Goal: Find specific page/section: Find specific page/section

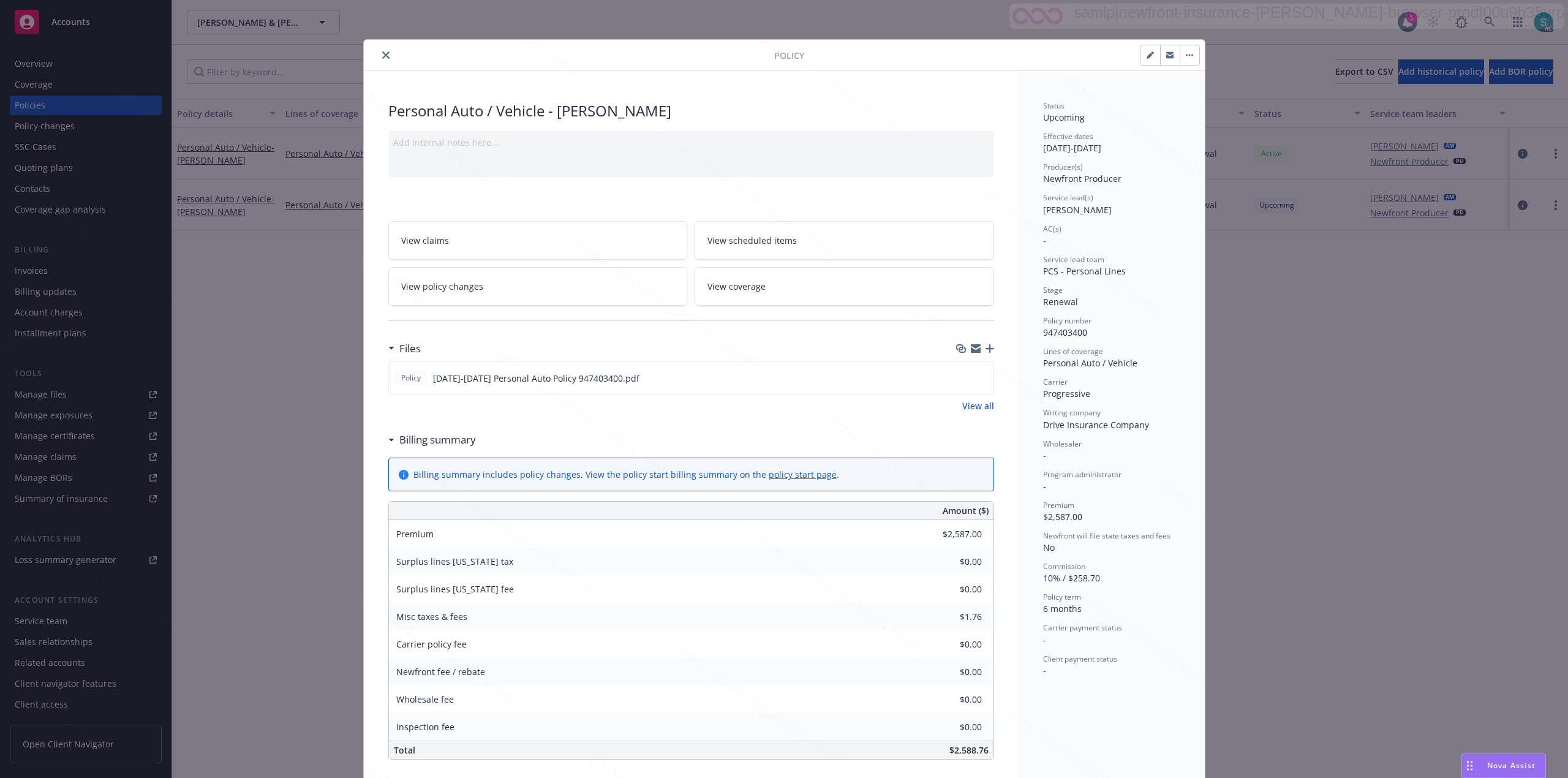
click at [379, 54] on button "close" at bounding box center [386, 55] width 14 height 14
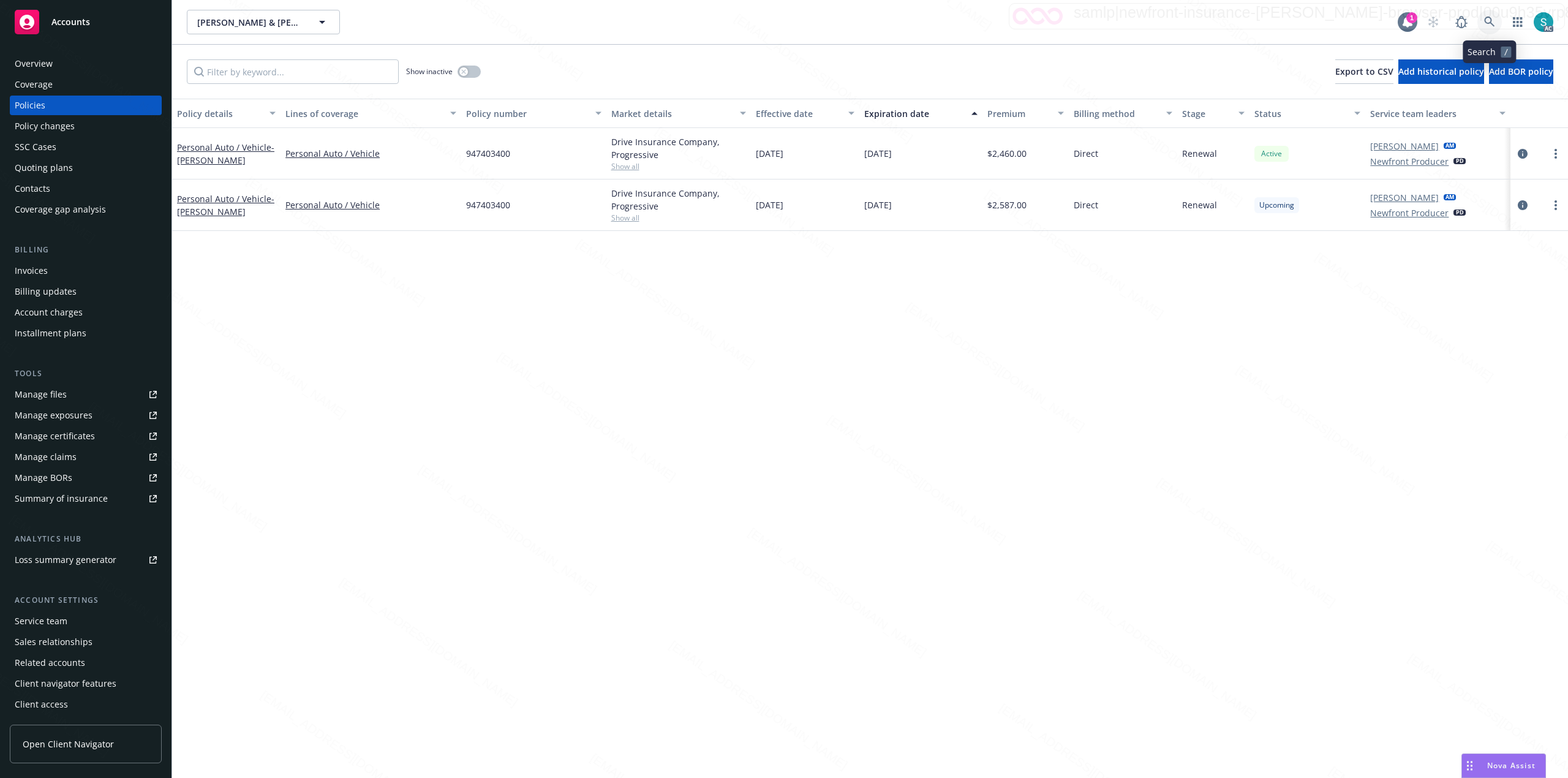
click at [1488, 20] on icon at bounding box center [1490, 22] width 11 height 11
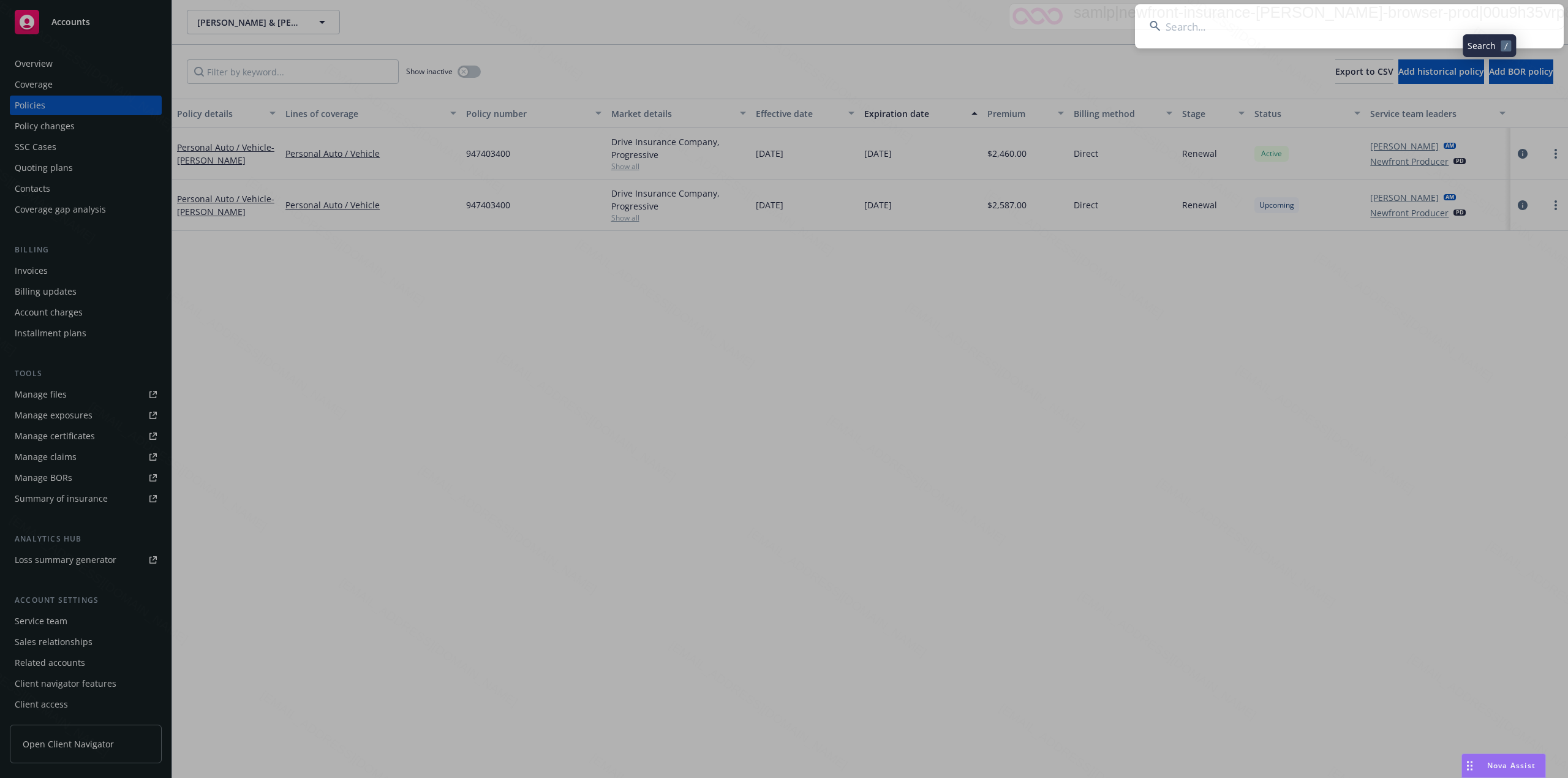
click at [1266, 22] on input at bounding box center [1349, 25] width 429 height 44
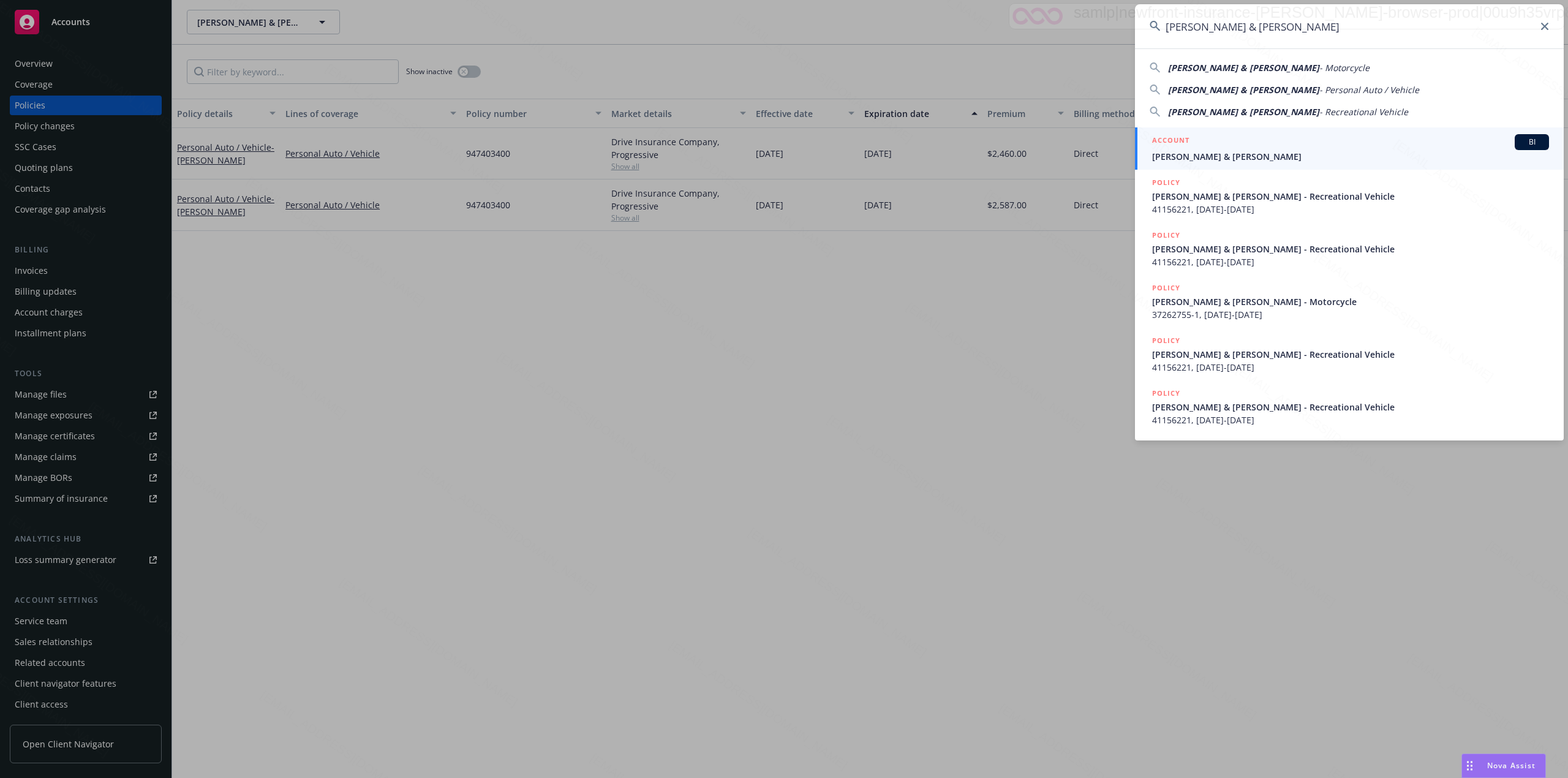
type input "[PERSON_NAME] & [PERSON_NAME]"
click at [1201, 143] on div "ACCOUNT BI" at bounding box center [1351, 142] width 397 height 16
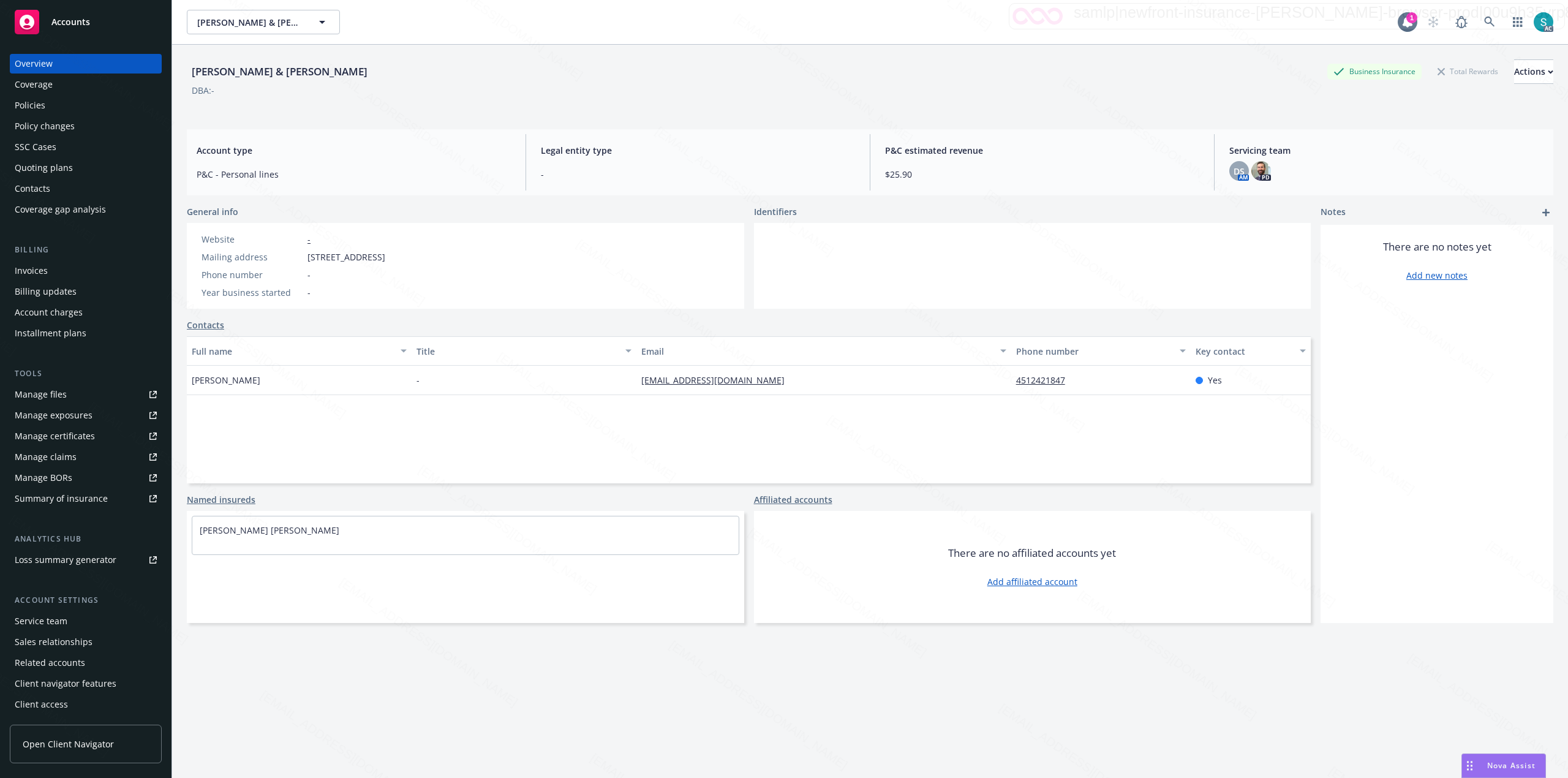
click at [57, 106] on div "Policies" at bounding box center [85, 105] width 142 height 20
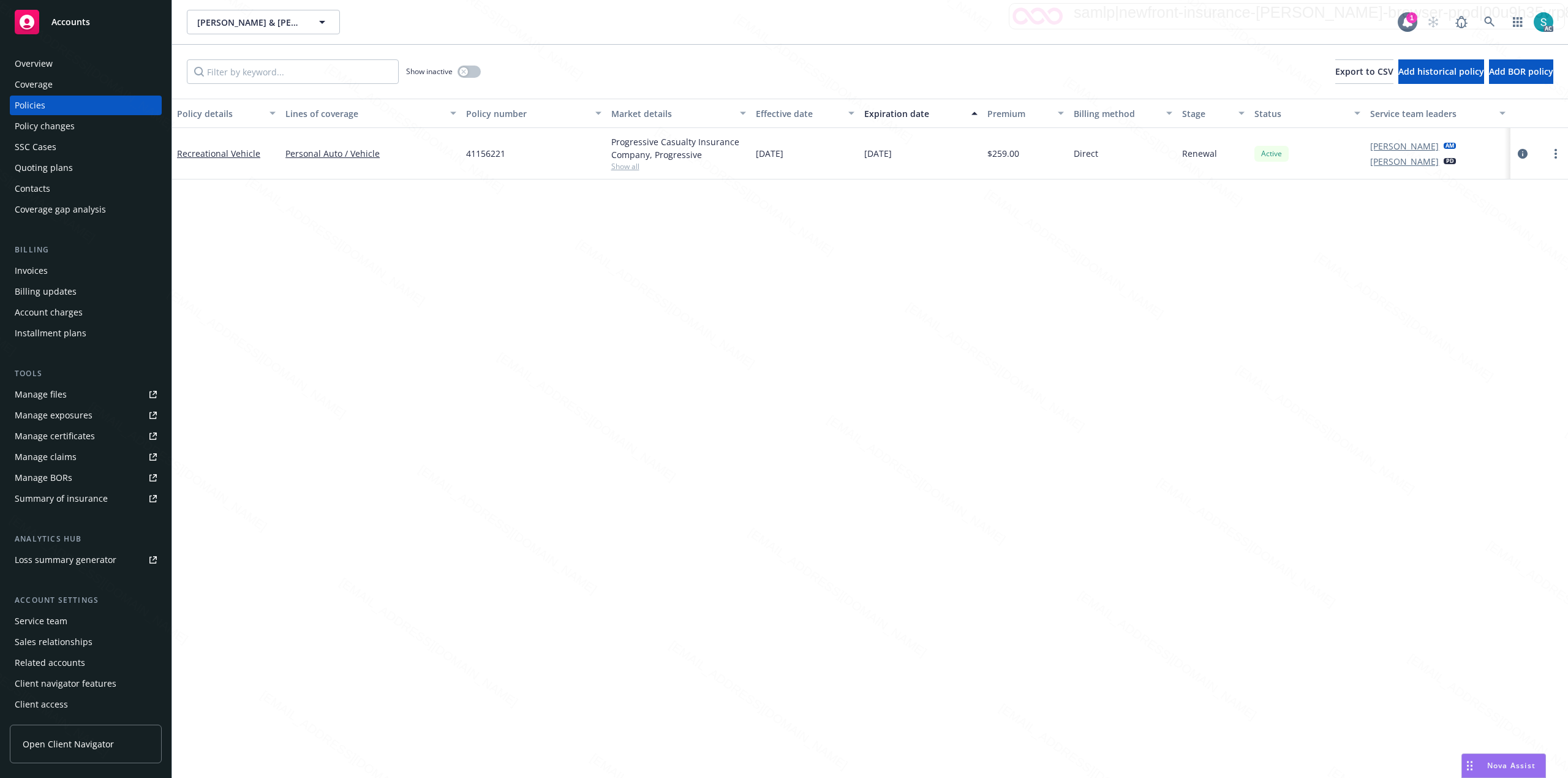
click at [494, 153] on span "41156221" at bounding box center [485, 154] width 39 height 13
click at [476, 158] on span "41156221" at bounding box center [485, 154] width 39 height 13
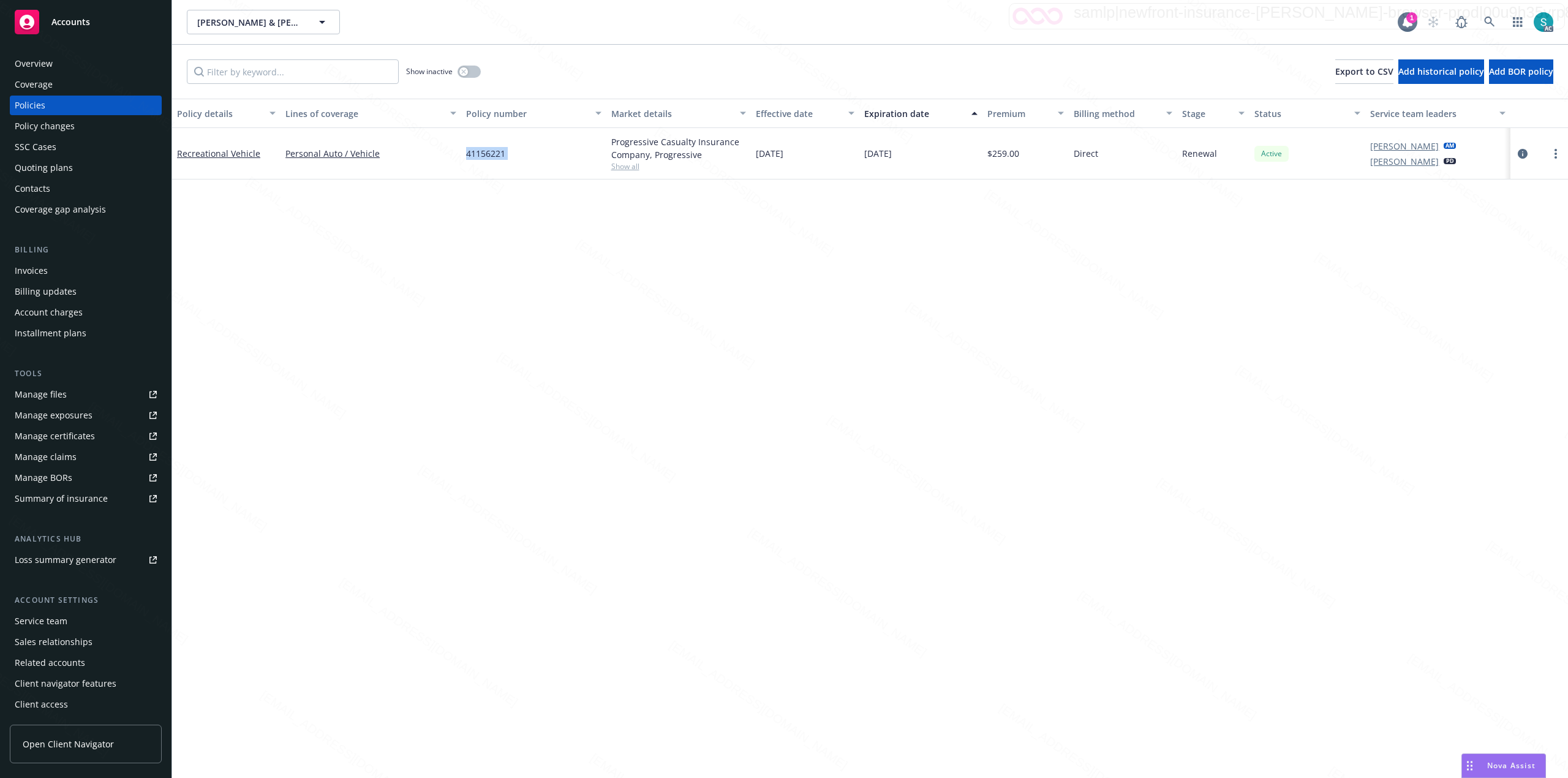
copy span "41156221"
click at [1491, 20] on icon at bounding box center [1490, 22] width 11 height 11
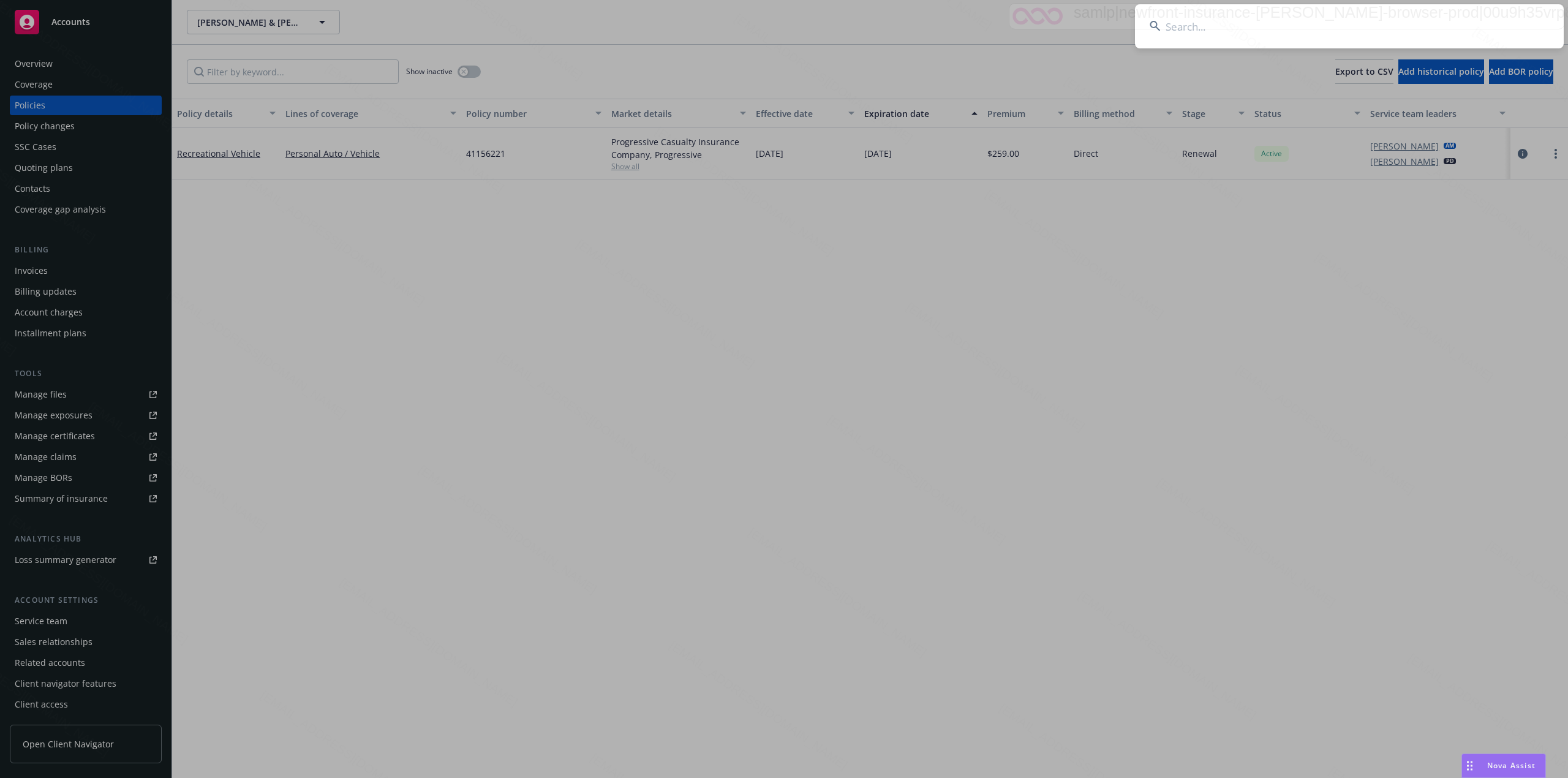
click at [1262, 14] on input at bounding box center [1349, 25] width 429 height 44
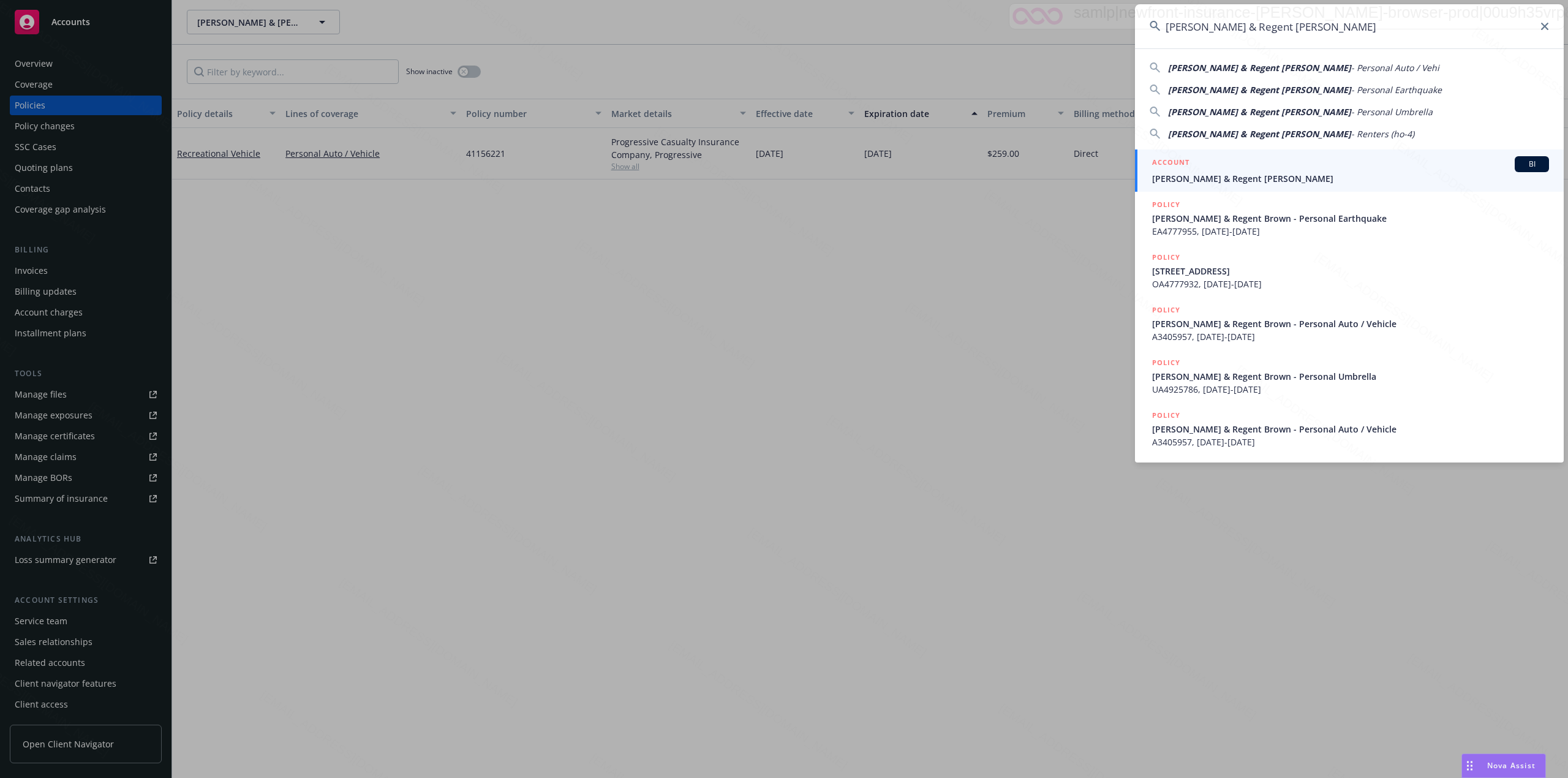
type input "[PERSON_NAME] & Regent [PERSON_NAME]"
click at [1211, 174] on span "[PERSON_NAME] & Regent [PERSON_NAME]" at bounding box center [1351, 178] width 397 height 13
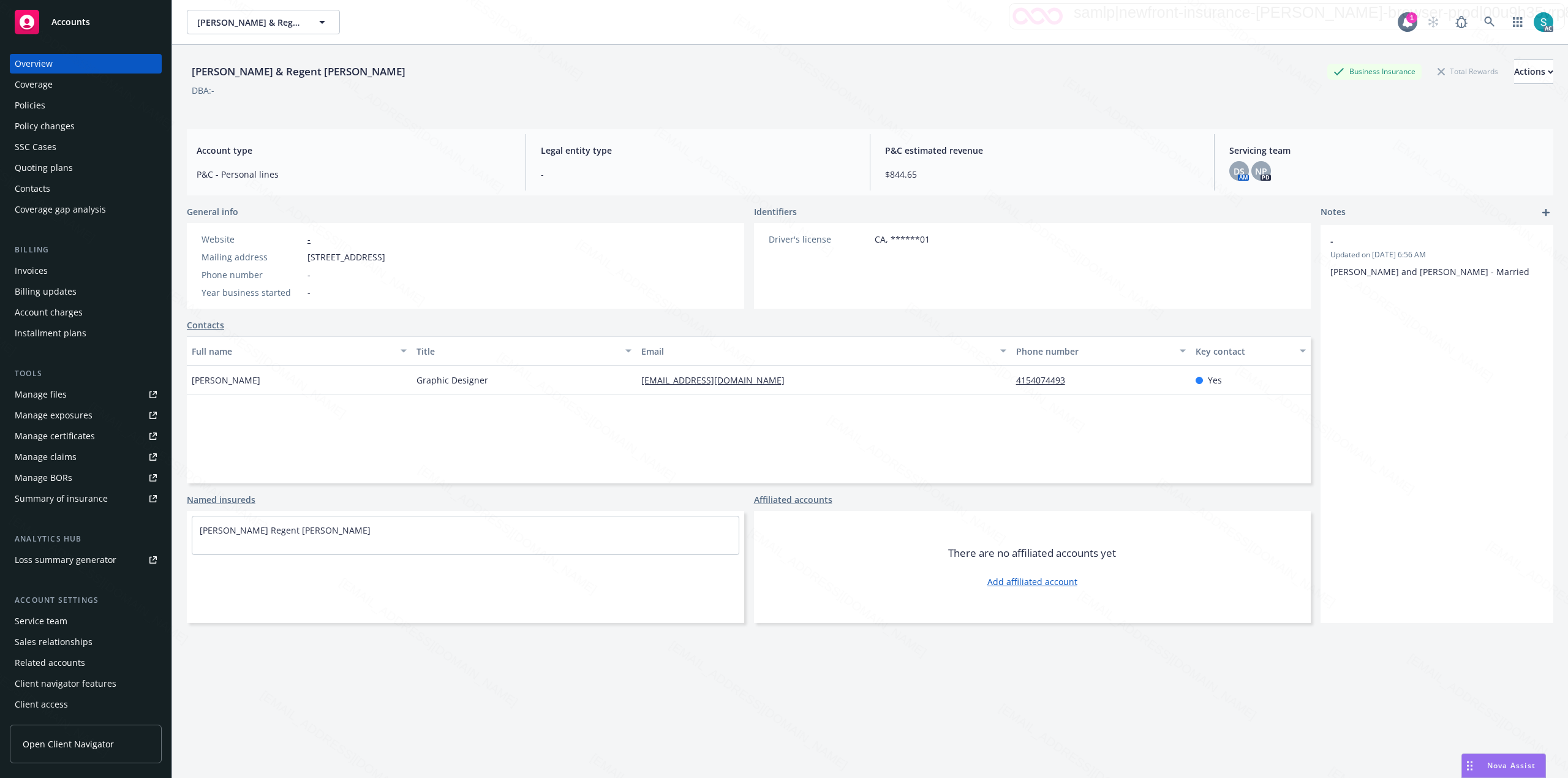
click at [43, 104] on div "Policies" at bounding box center [29, 105] width 31 height 20
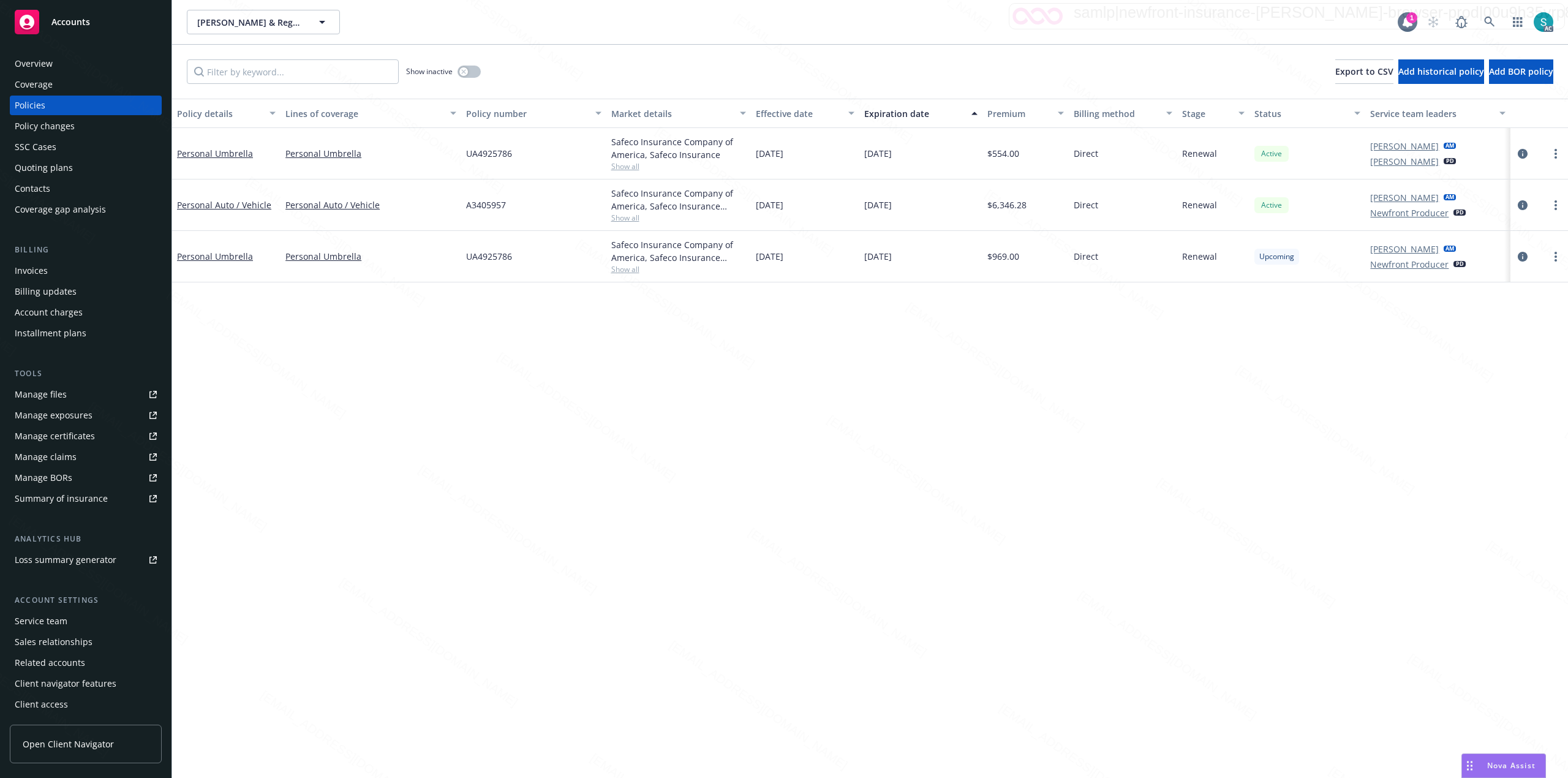
click at [483, 202] on span "A3405957" at bounding box center [486, 205] width 40 height 13
copy span "A3405957"
click at [1483, 20] on link at bounding box center [1489, 21] width 25 height 25
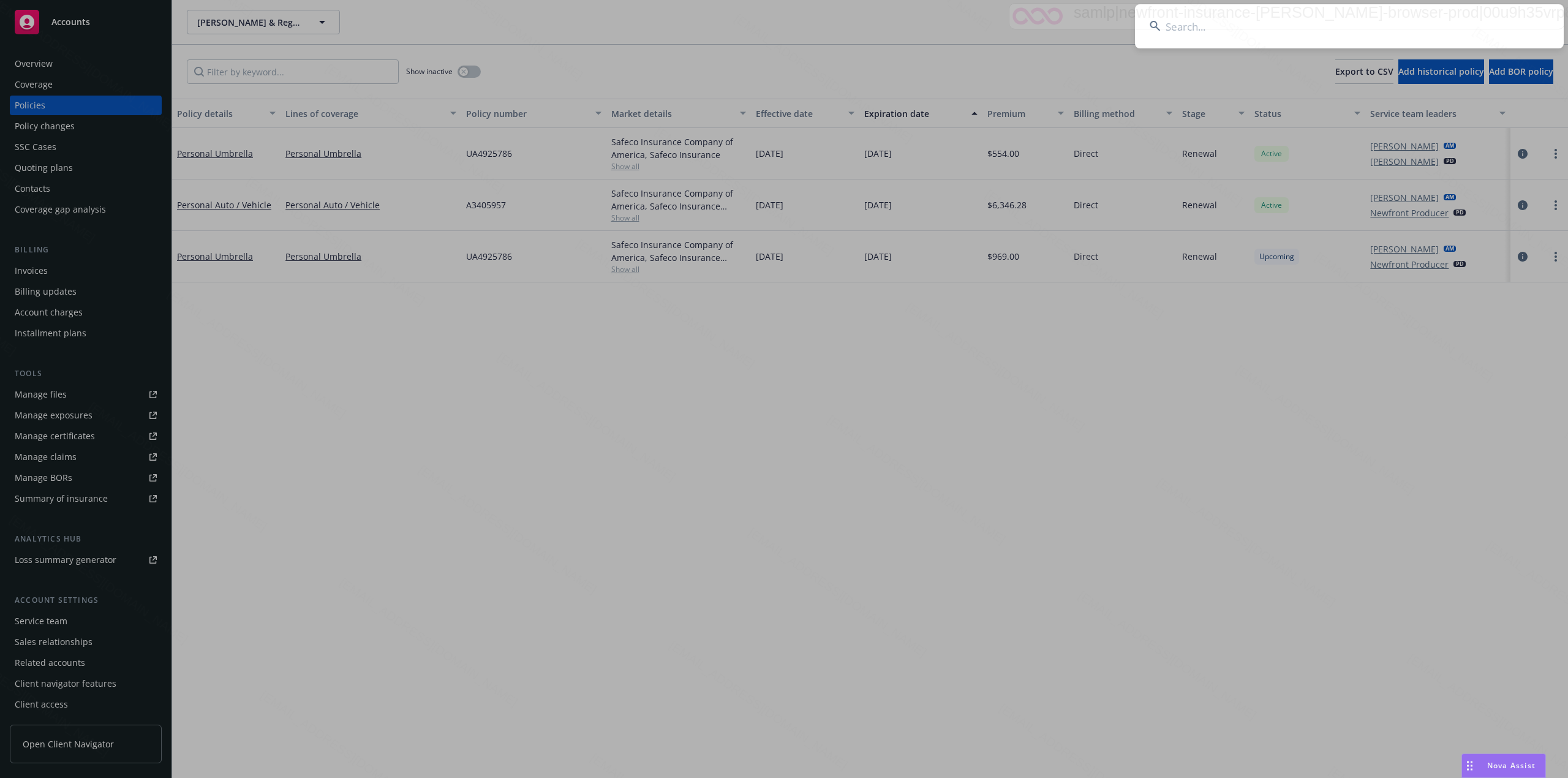
click at [1407, 20] on input at bounding box center [1349, 25] width 429 height 44
paste input "[PERSON_NAME] Family"
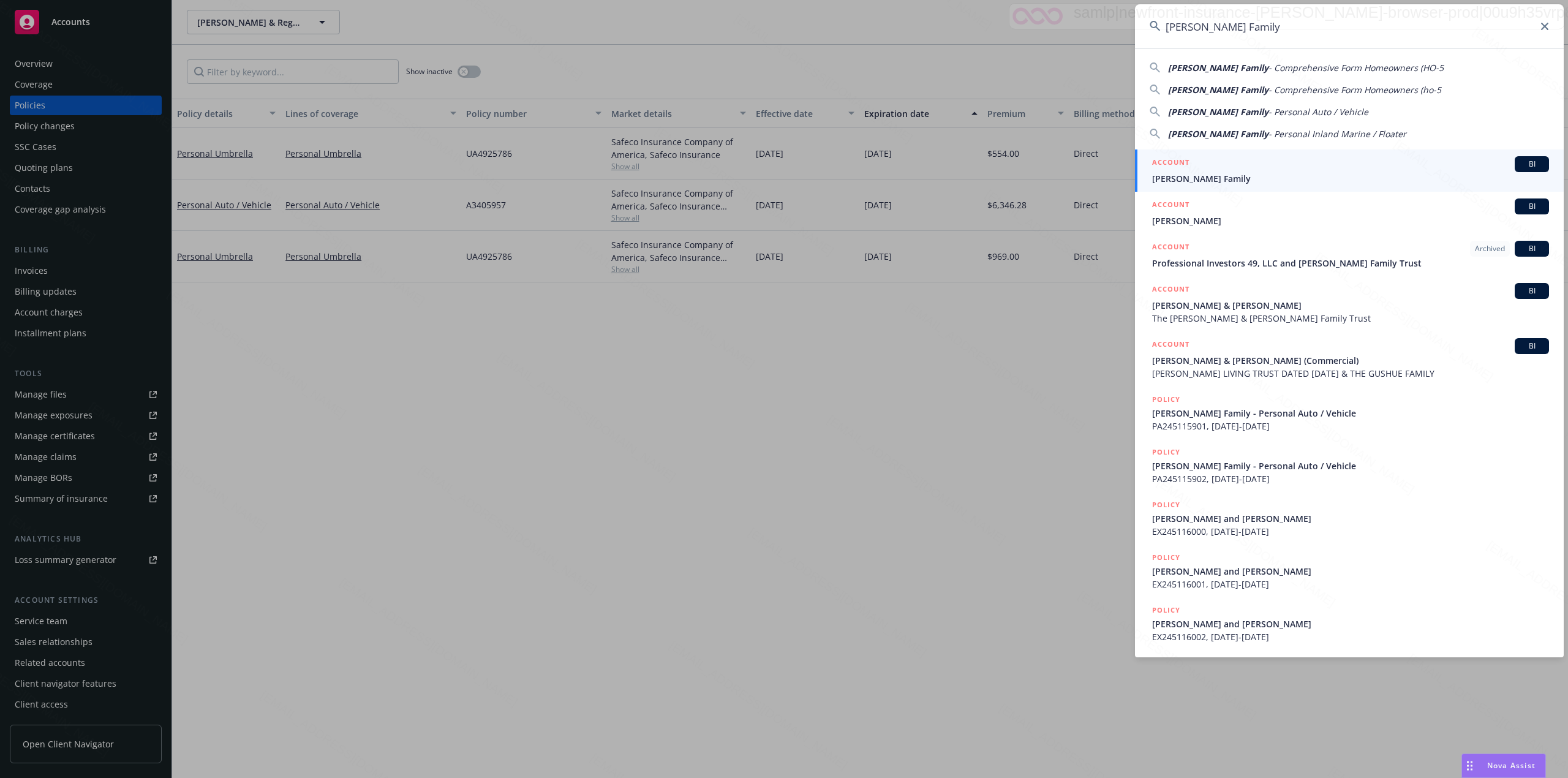
type input "[PERSON_NAME] Family"
click at [1250, 179] on span "[PERSON_NAME] Family" at bounding box center [1351, 178] width 397 height 13
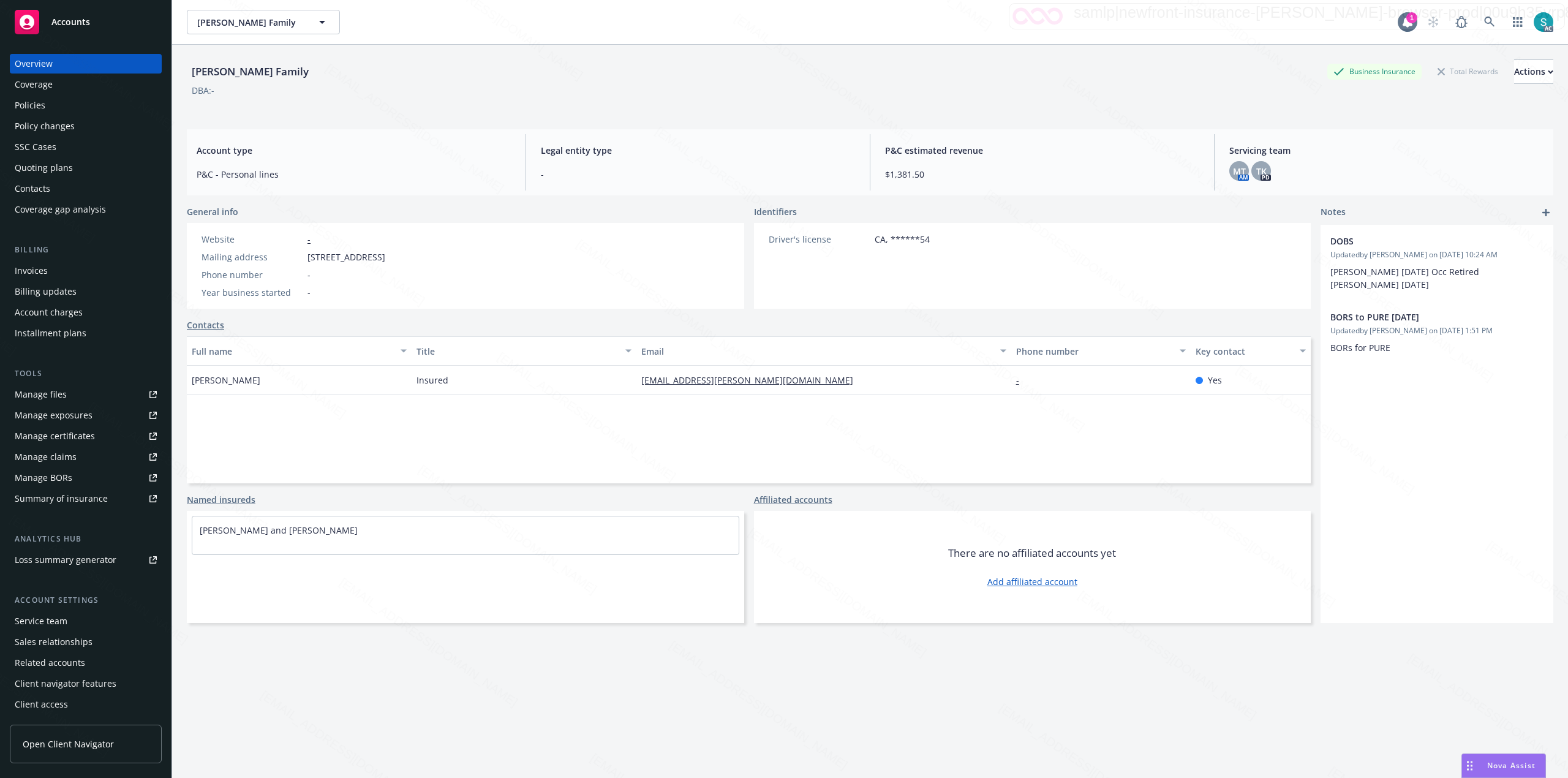
click at [25, 108] on div "Policies" at bounding box center [29, 105] width 31 height 20
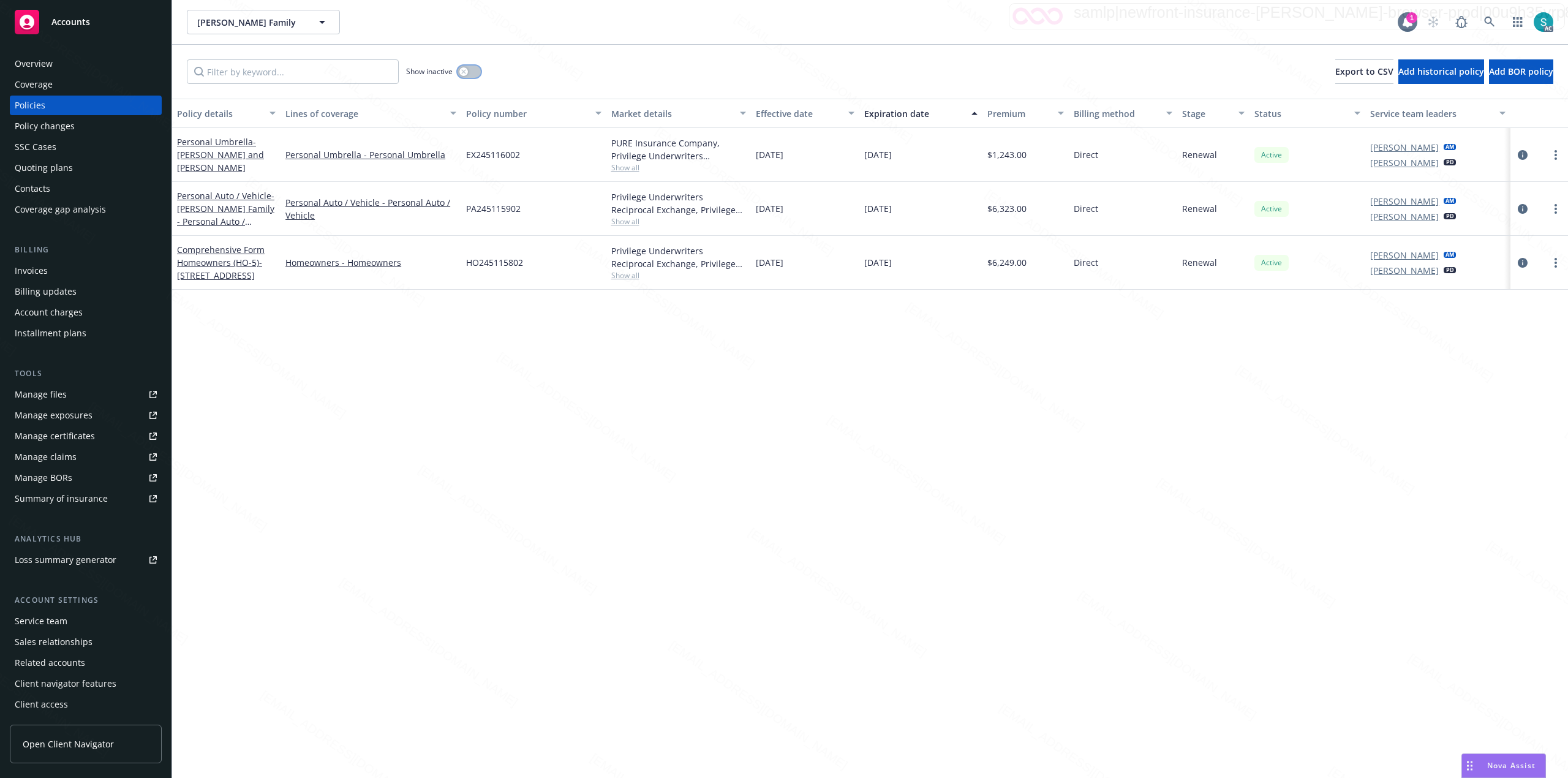
click at [465, 76] on button "button" at bounding box center [469, 71] width 23 height 12
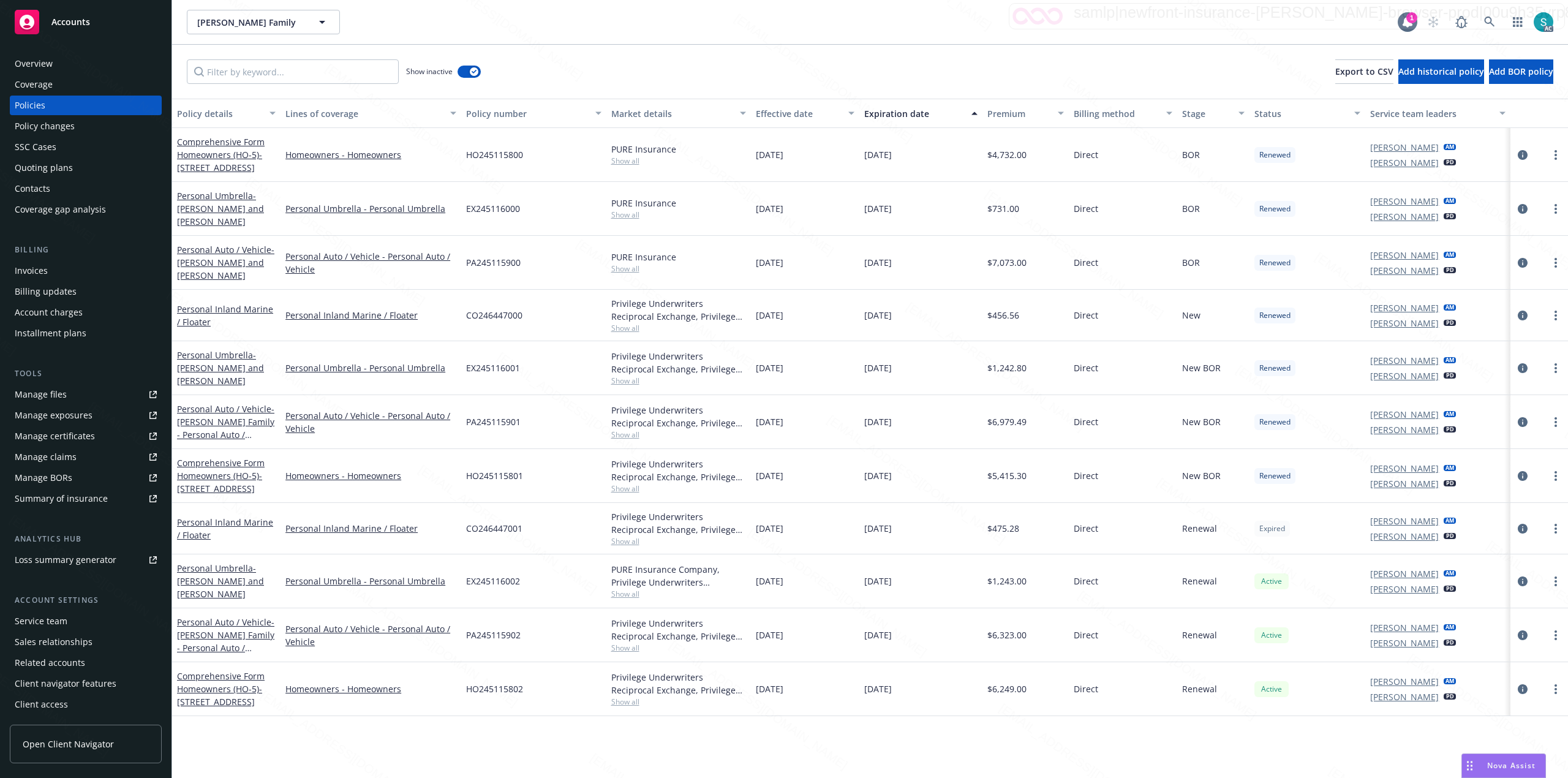
click at [49, 142] on div "SSC Cases" at bounding box center [35, 146] width 41 height 20
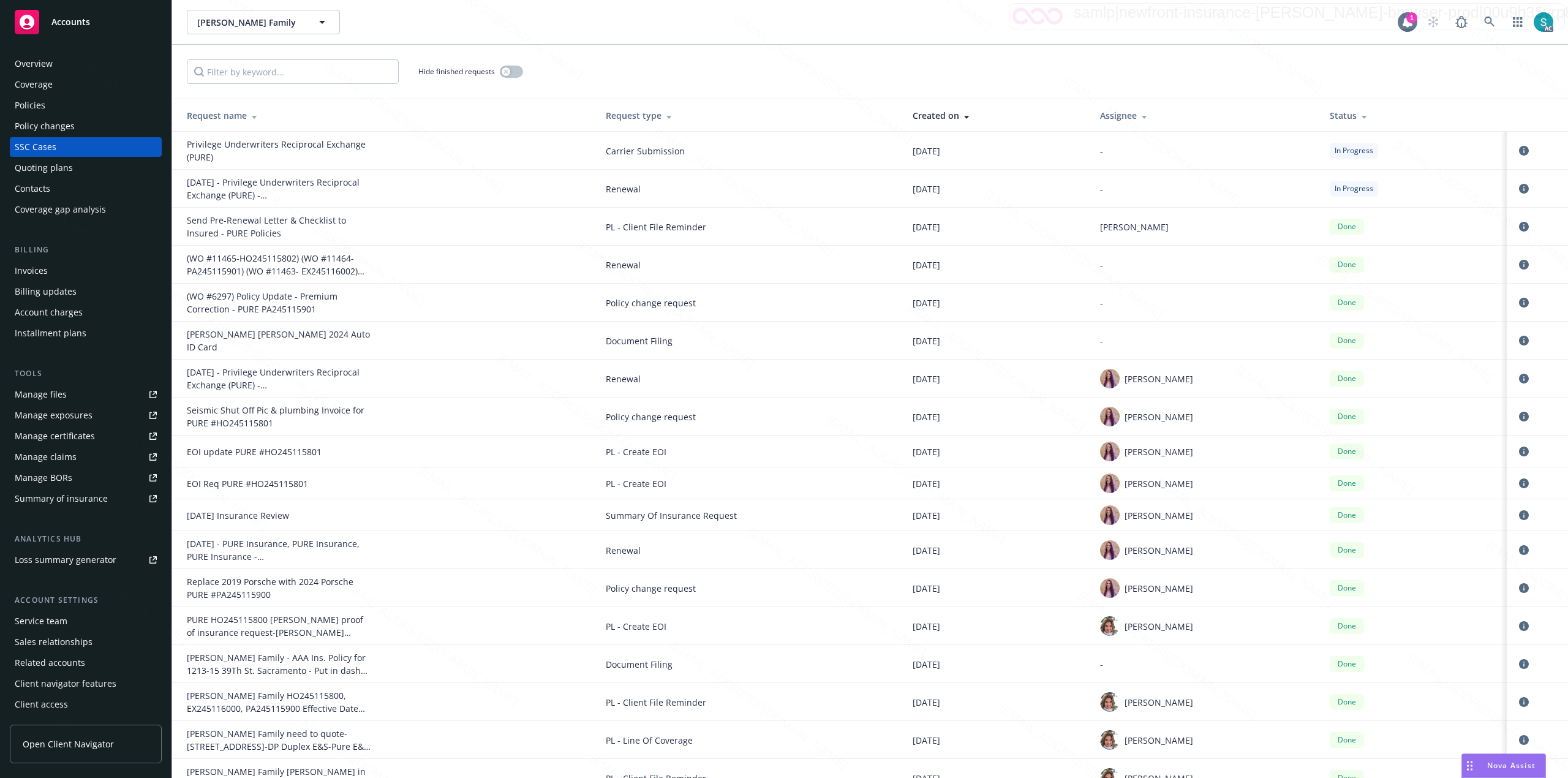
click at [48, 388] on div "Manage files" at bounding box center [40, 395] width 52 height 20
